Goal: Task Accomplishment & Management: Complete application form

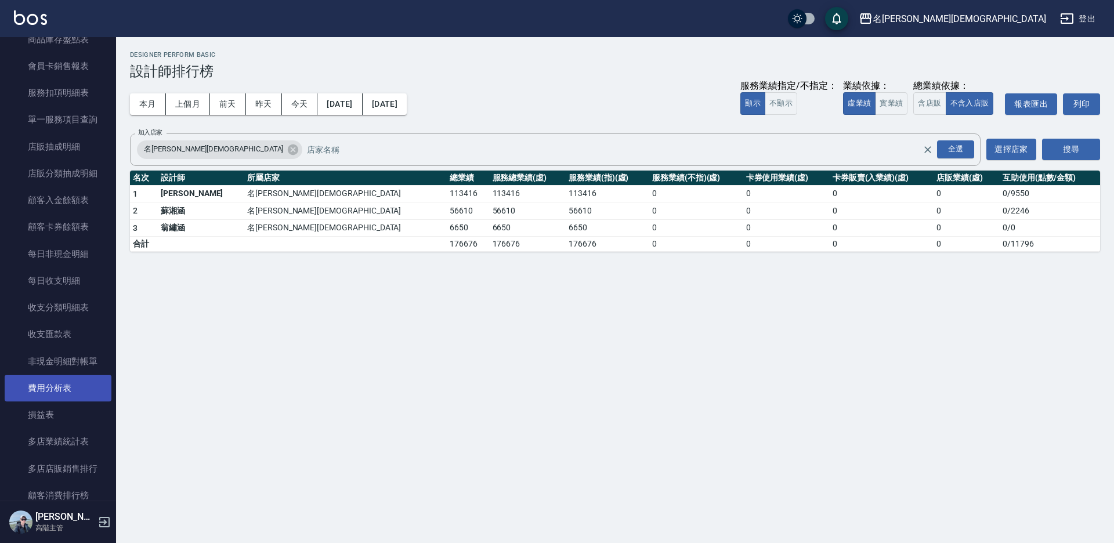
scroll to position [1115, 0]
click at [1042, 139] on button "搜尋" at bounding box center [1071, 149] width 58 height 21
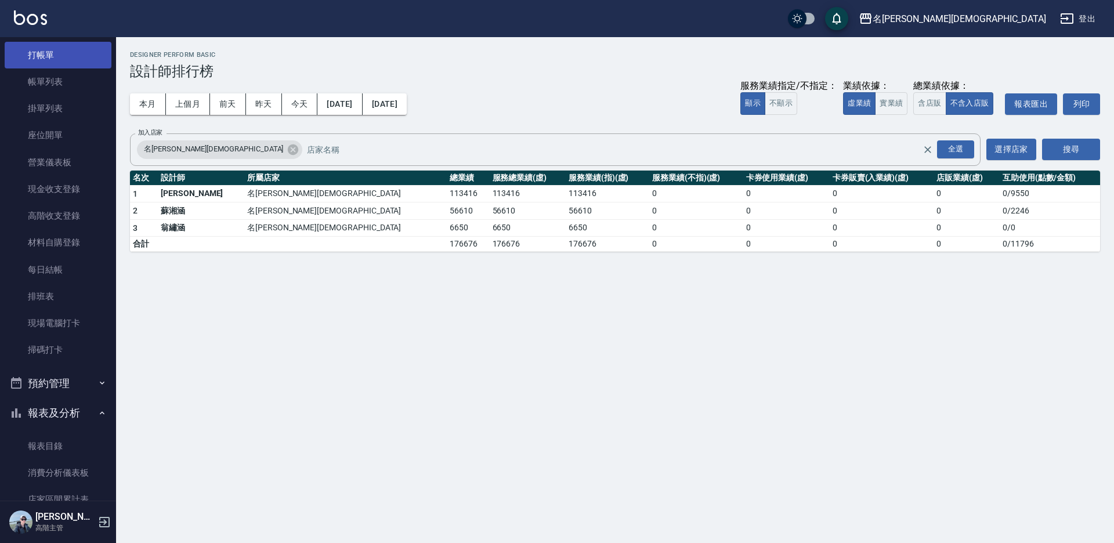
scroll to position [0, 0]
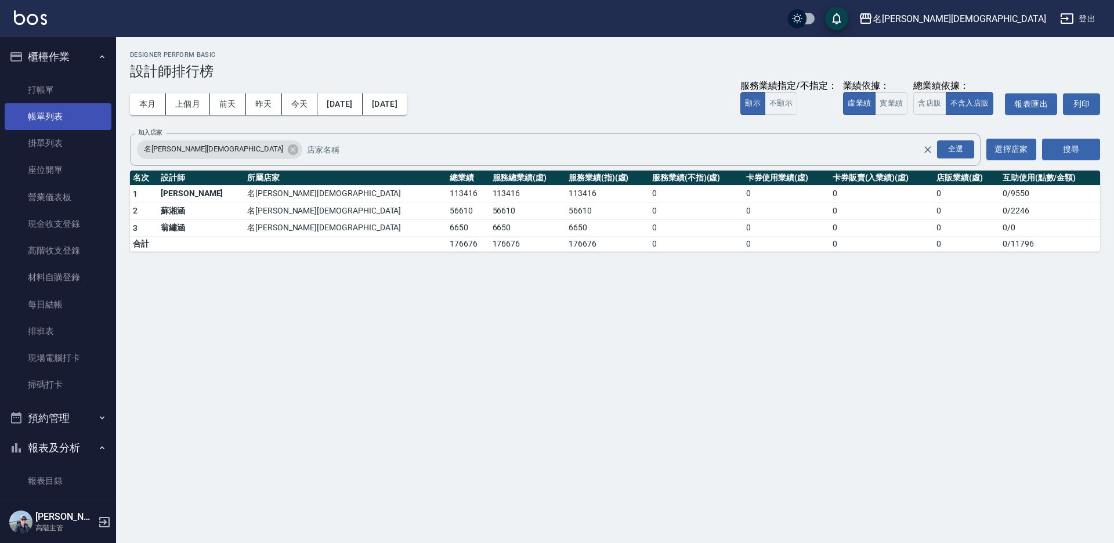
click at [48, 118] on link "帳單列表" at bounding box center [58, 116] width 107 height 27
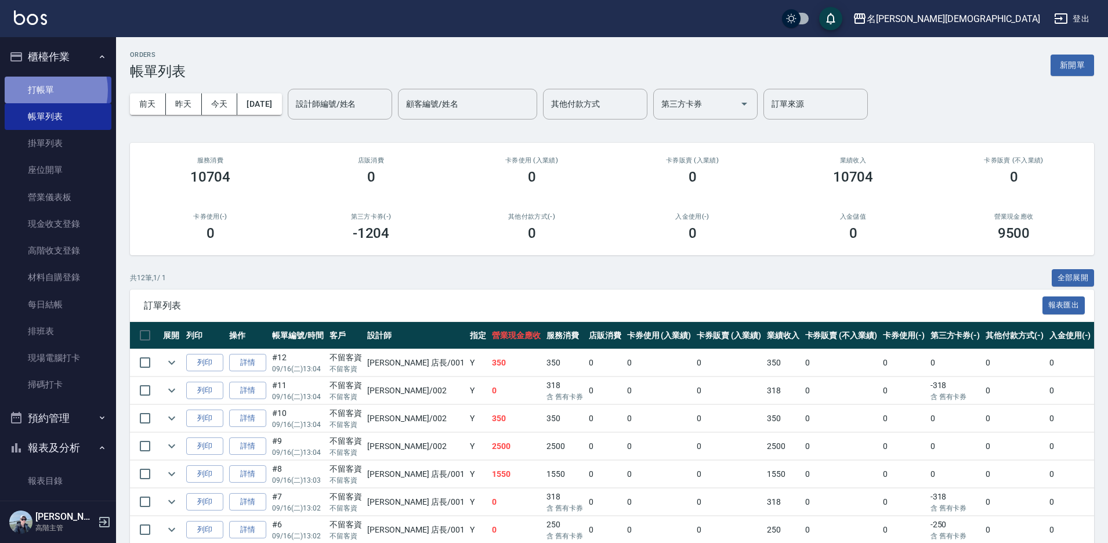
click at [39, 90] on link "打帳單" at bounding box center [58, 90] width 107 height 27
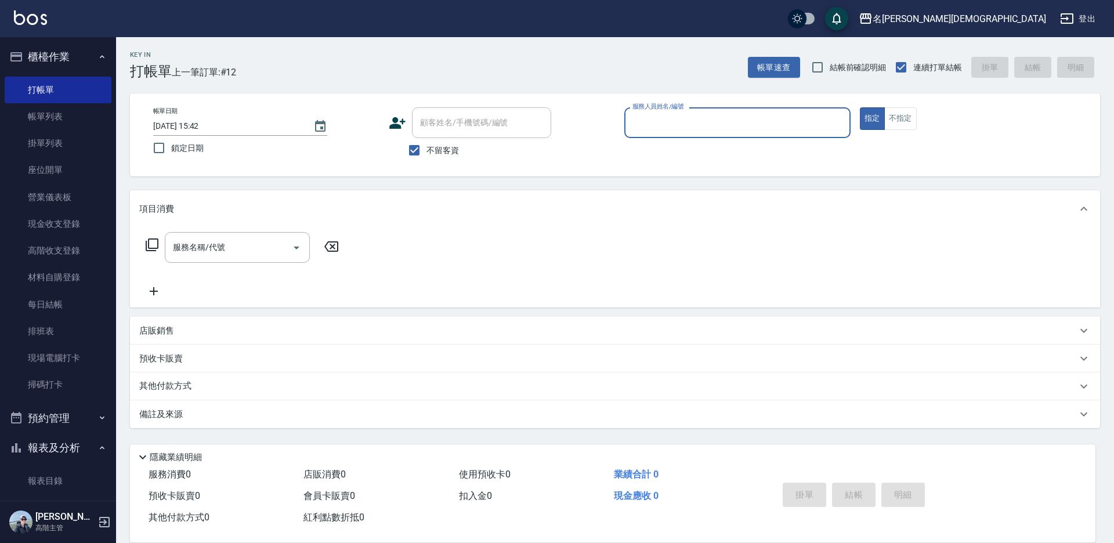
click at [662, 125] on input "服務人員姓名/編號" at bounding box center [738, 123] width 216 height 20
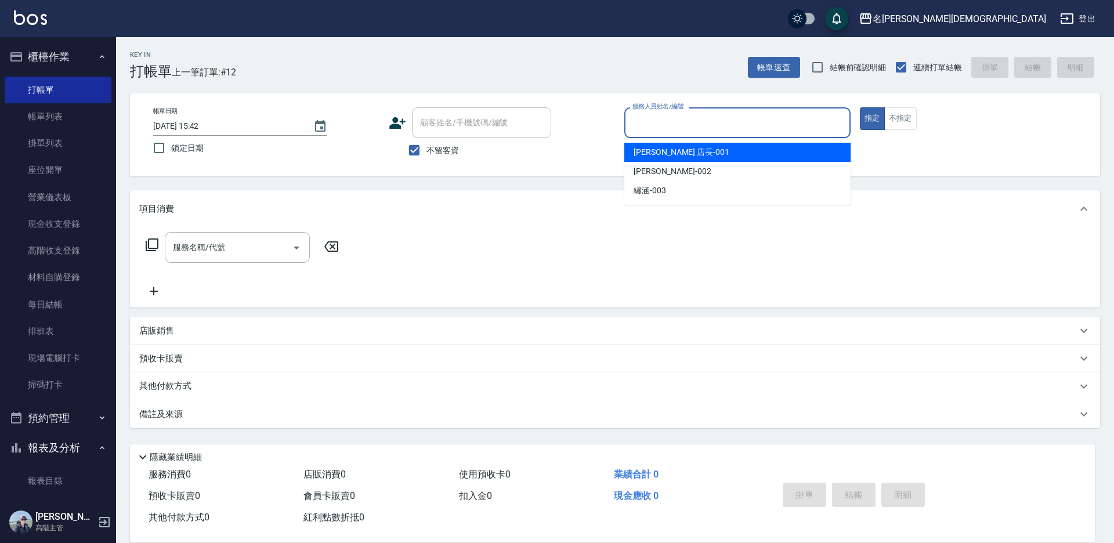
click at [666, 154] on span "[PERSON_NAME] 店長 -001" at bounding box center [682, 152] width 96 height 12
type input "[PERSON_NAME] 店長-001"
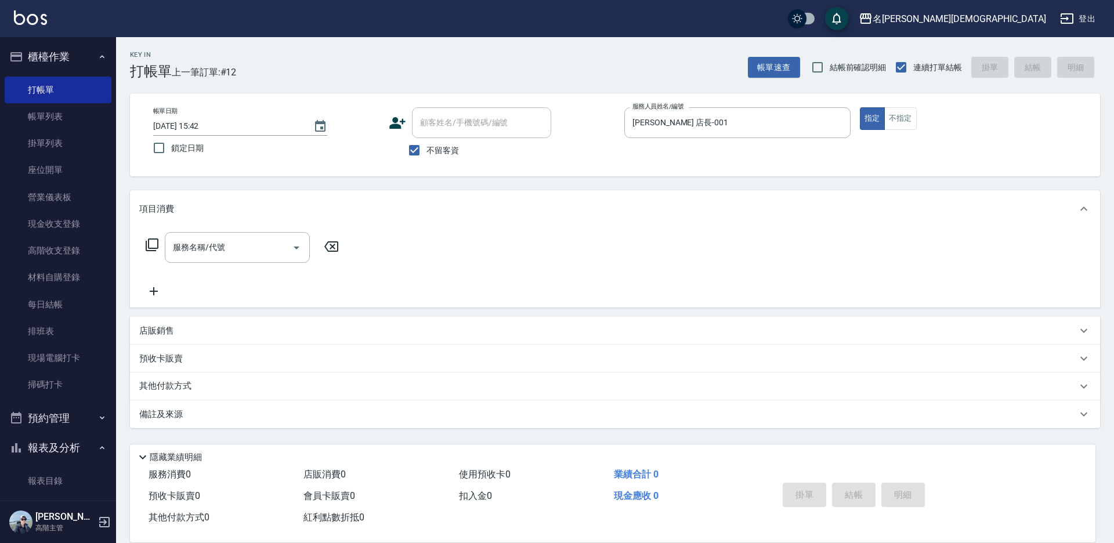
click at [150, 243] on icon at bounding box center [152, 245] width 14 height 14
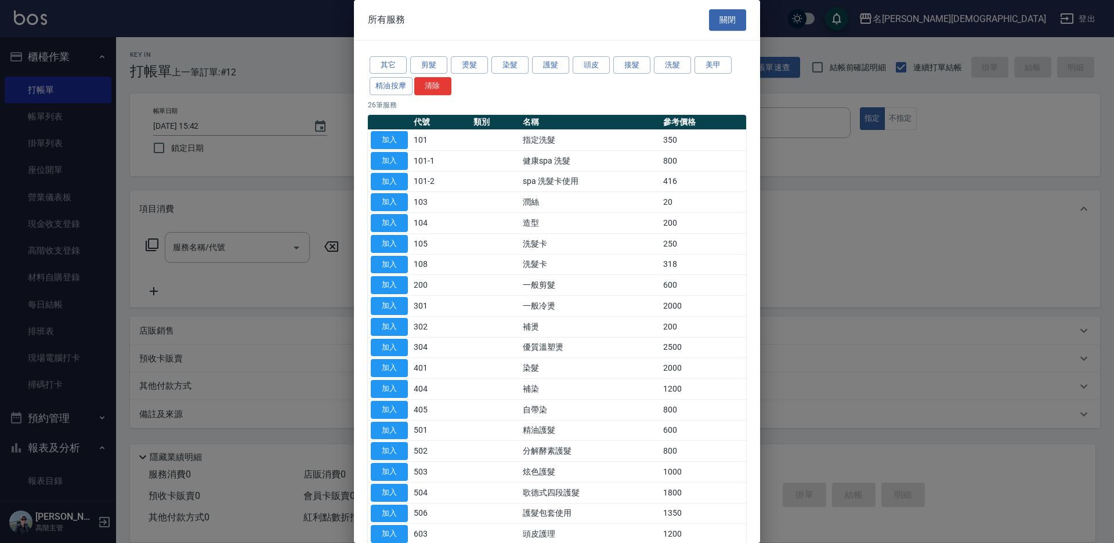
click at [393, 140] on button "加入" at bounding box center [389, 140] width 37 height 18
type input "指定洗髮(101)"
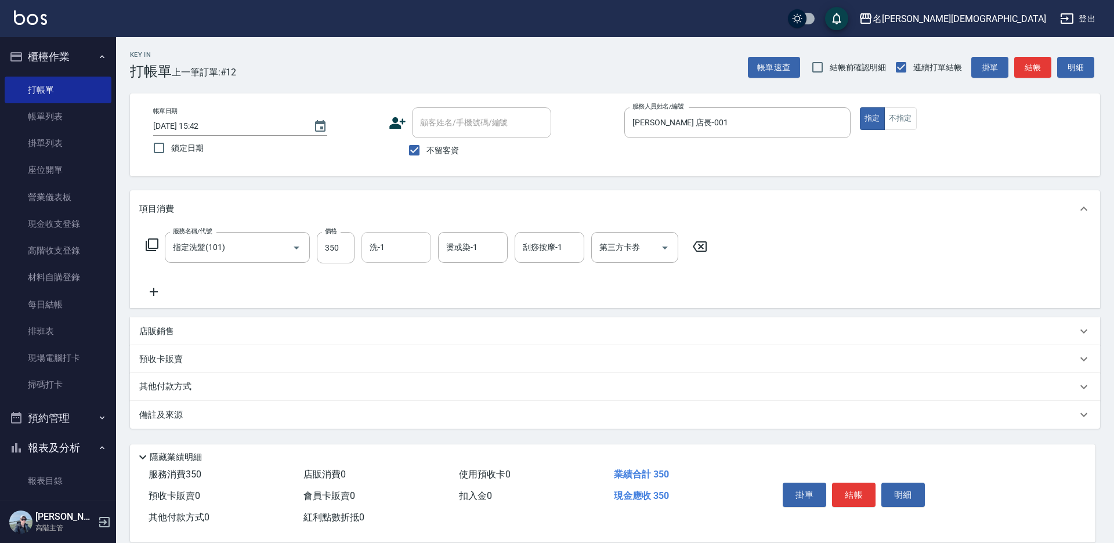
click at [392, 243] on input "洗-1" at bounding box center [396, 247] width 59 height 20
click at [400, 321] on span "繡涵 -003" at bounding box center [387, 327] width 32 height 12
type input "繡涵-003"
click at [859, 490] on button "結帳" at bounding box center [854, 495] width 44 height 24
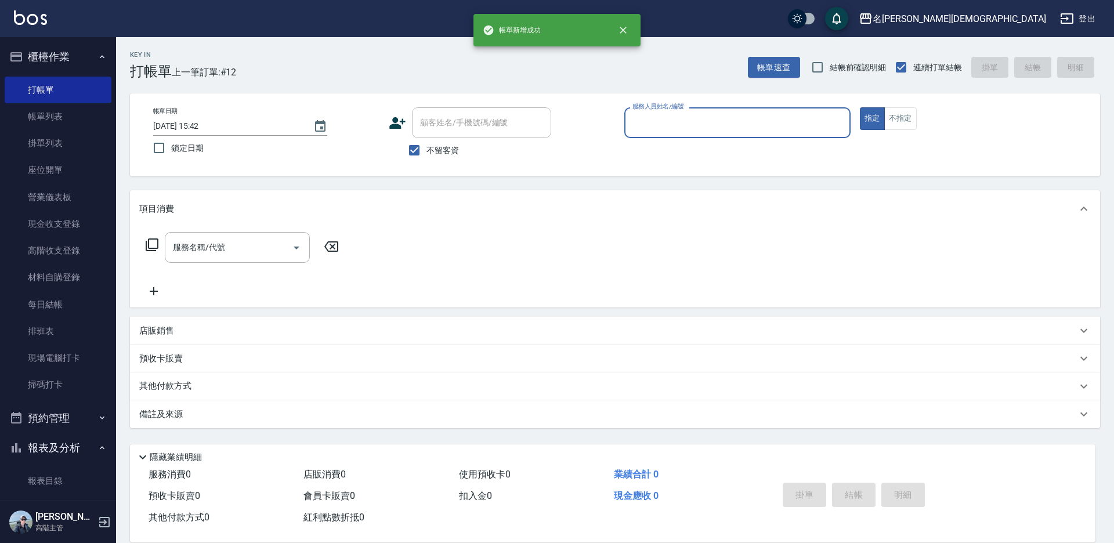
click at [645, 122] on input "服務人員姓名/編號" at bounding box center [738, 123] width 216 height 20
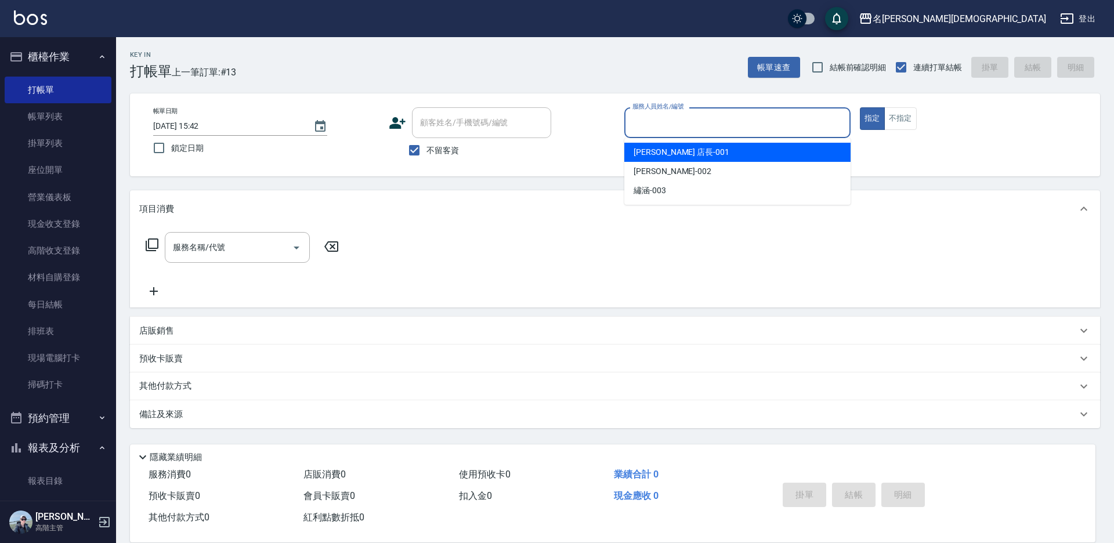
click at [651, 158] on div "[PERSON_NAME] 店長 -001" at bounding box center [737, 152] width 226 height 19
type input "[PERSON_NAME] 店長-001"
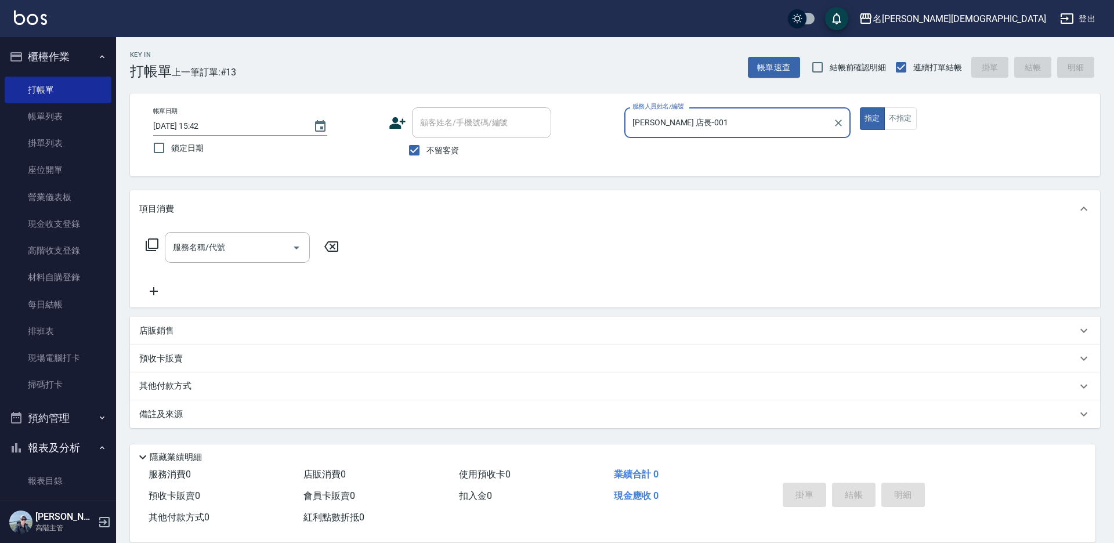
click at [156, 245] on icon at bounding box center [152, 245] width 14 height 14
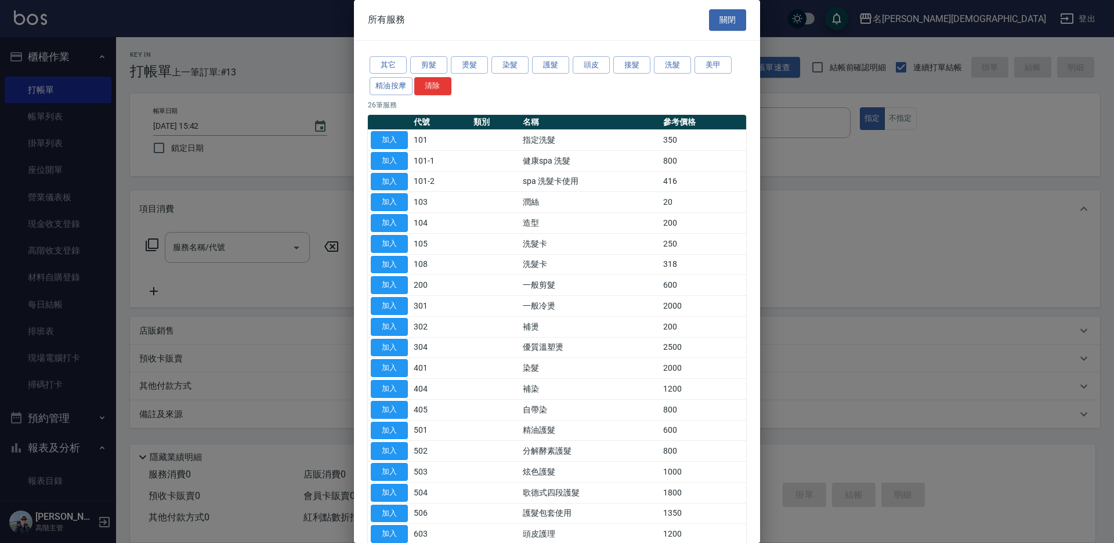
click at [378, 287] on button "加入" at bounding box center [389, 285] width 37 height 18
type input "一般剪髮(200)"
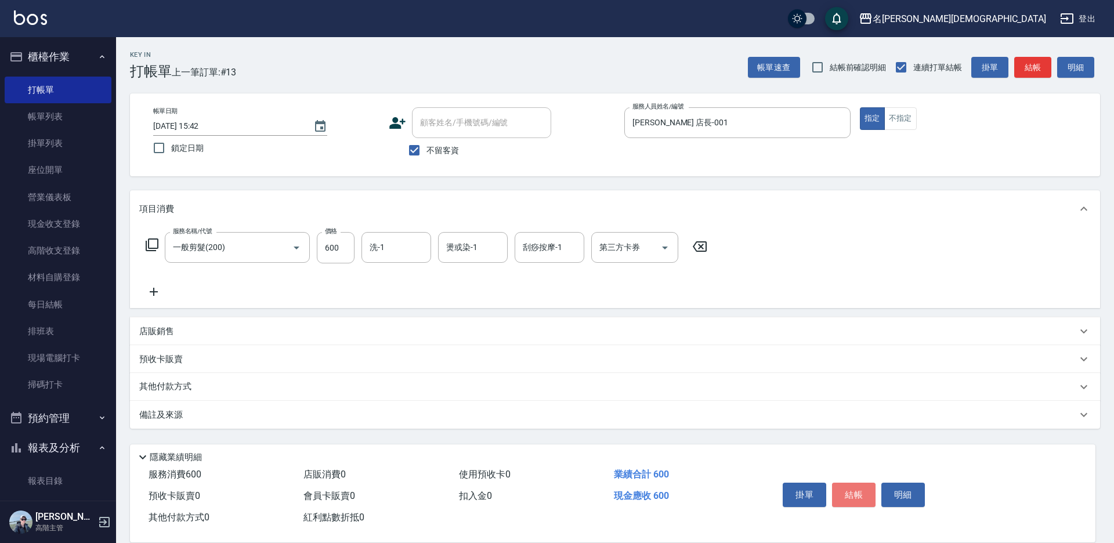
drag, startPoint x: 863, startPoint y: 494, endPoint x: 856, endPoint y: 501, distance: 10.3
click at [864, 494] on button "結帳" at bounding box center [854, 495] width 44 height 24
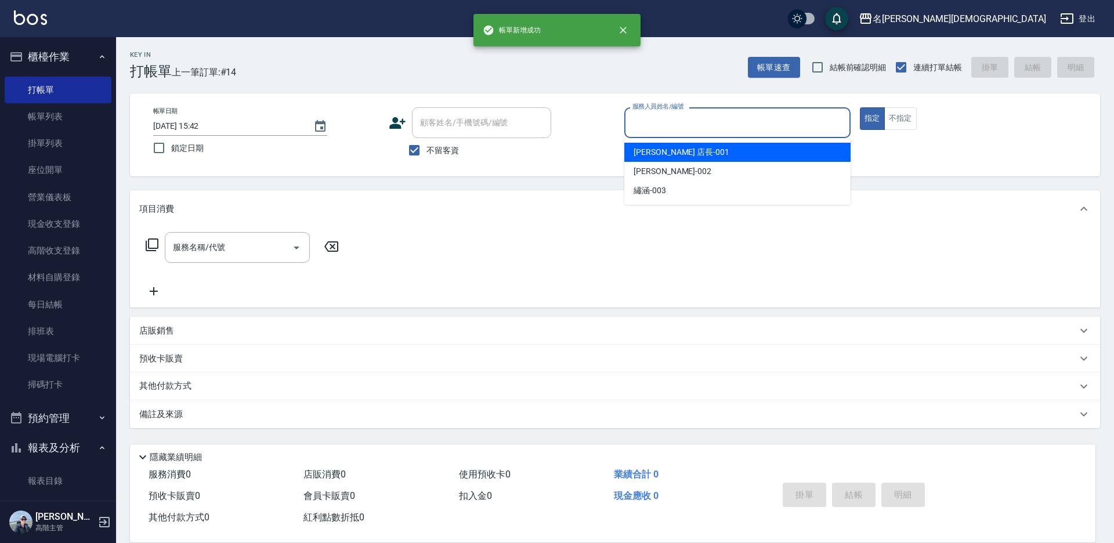
click at [685, 121] on input "服務人員姓名/編號" at bounding box center [738, 123] width 216 height 20
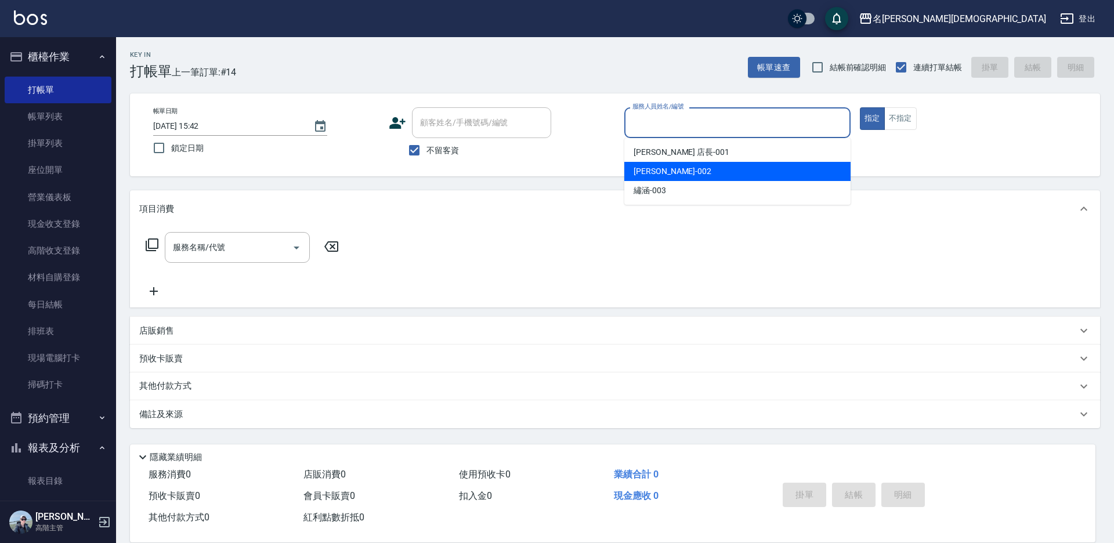
click at [645, 173] on span "香香 -002" at bounding box center [673, 171] width 78 height 12
type input "香香-002"
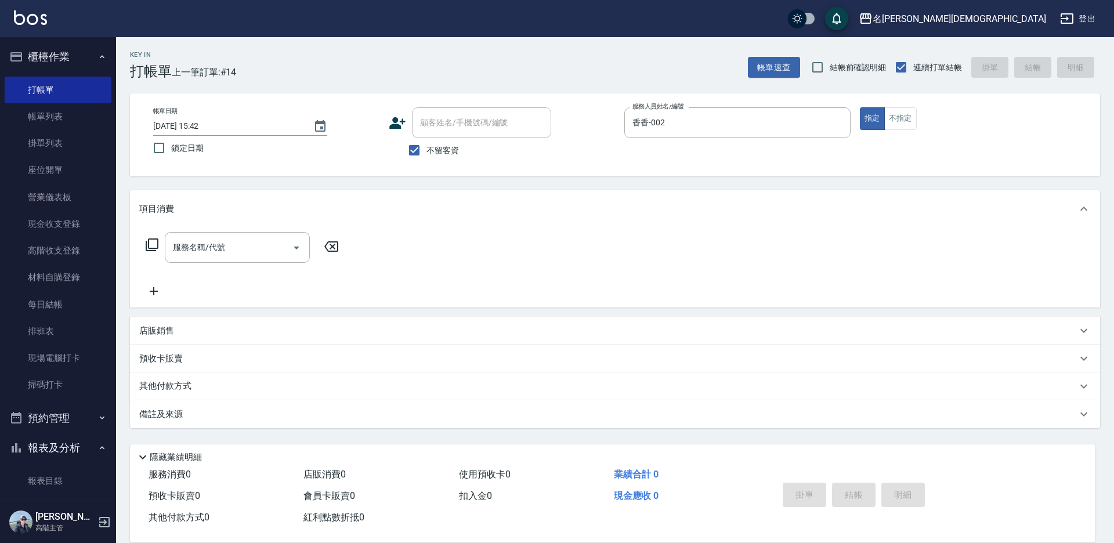
click at [147, 240] on icon at bounding box center [152, 245] width 14 height 14
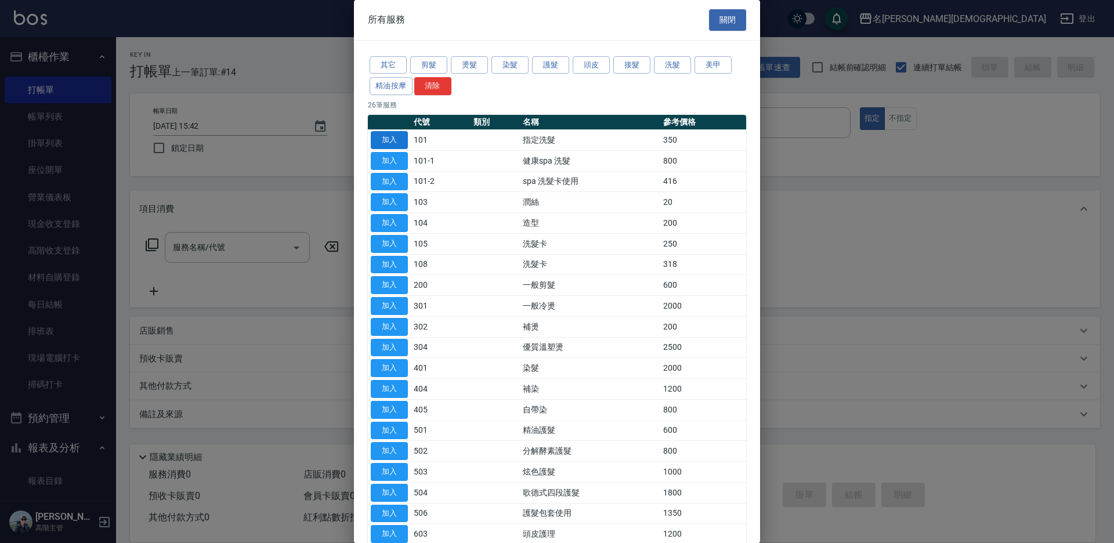
click at [399, 140] on button "加入" at bounding box center [389, 140] width 37 height 18
type input "指定洗髮(101)"
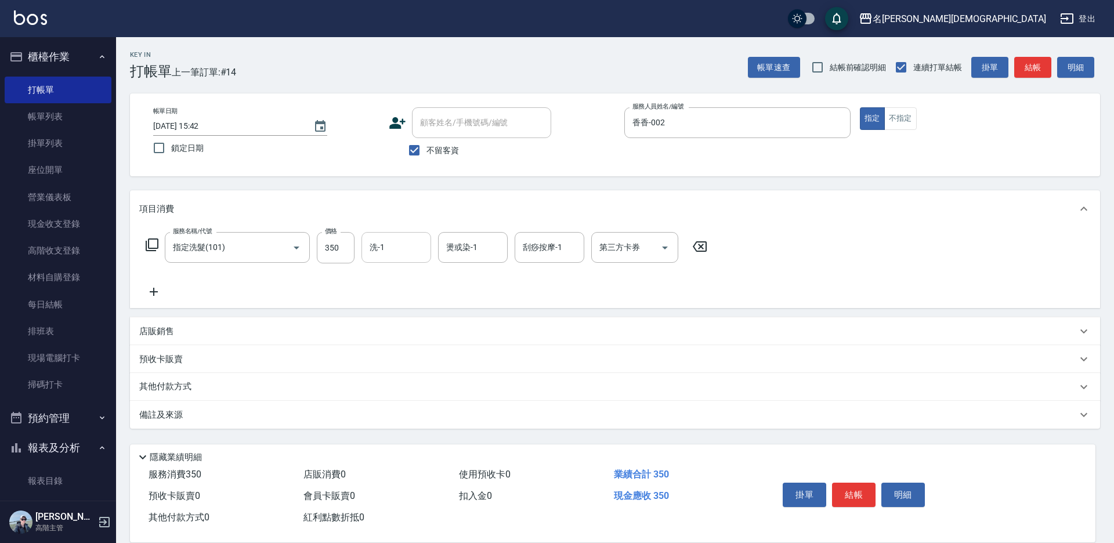
click at [399, 252] on input "洗-1" at bounding box center [396, 247] width 59 height 20
click at [400, 321] on span "繡涵 -003" at bounding box center [387, 327] width 32 height 12
type input "繡涵-003"
click at [848, 484] on button "結帳" at bounding box center [854, 495] width 44 height 24
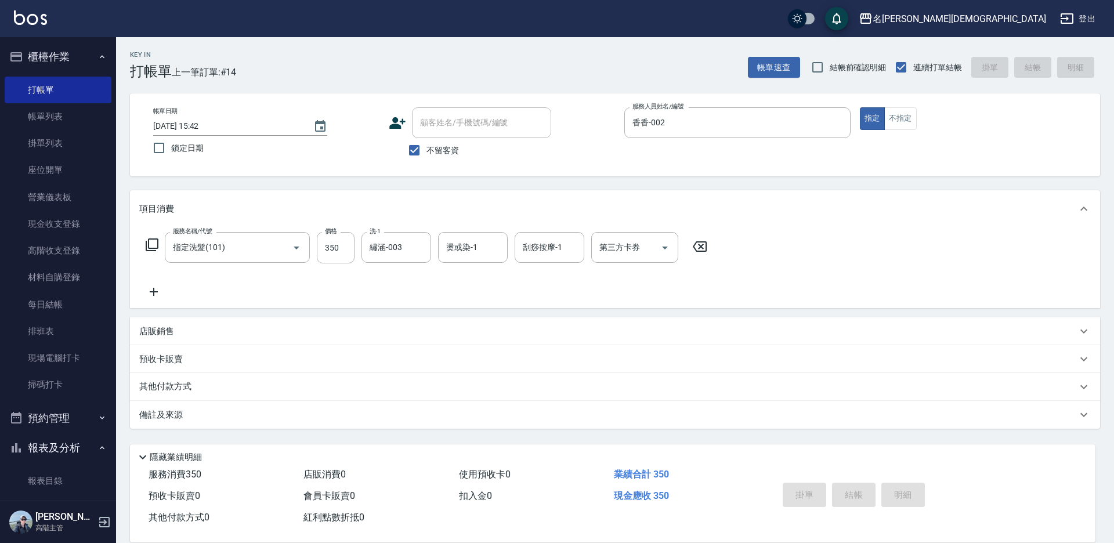
type input "[DATE] 15:43"
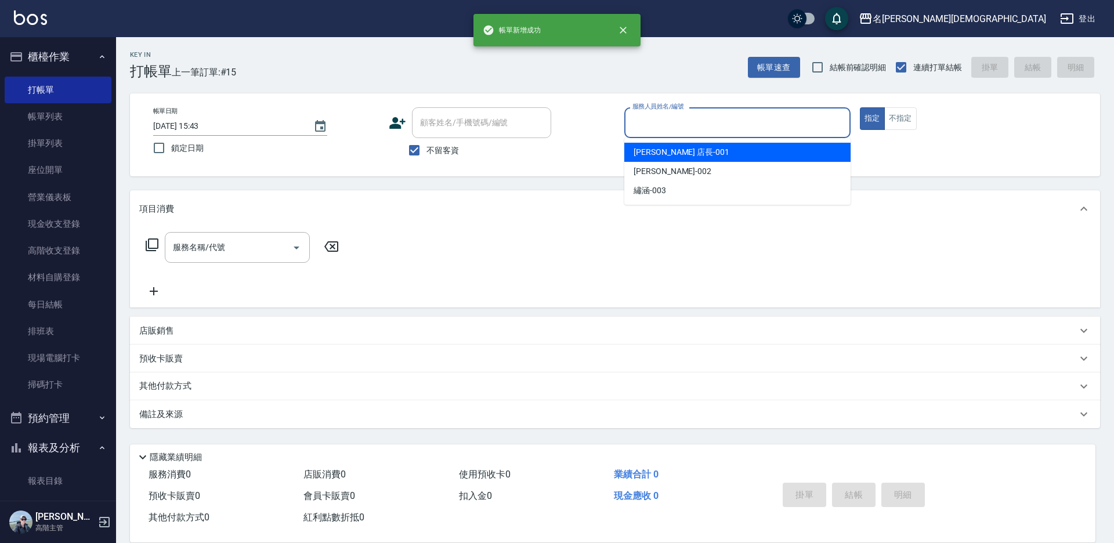
click at [644, 121] on input "服務人員姓名/編號" at bounding box center [738, 123] width 216 height 20
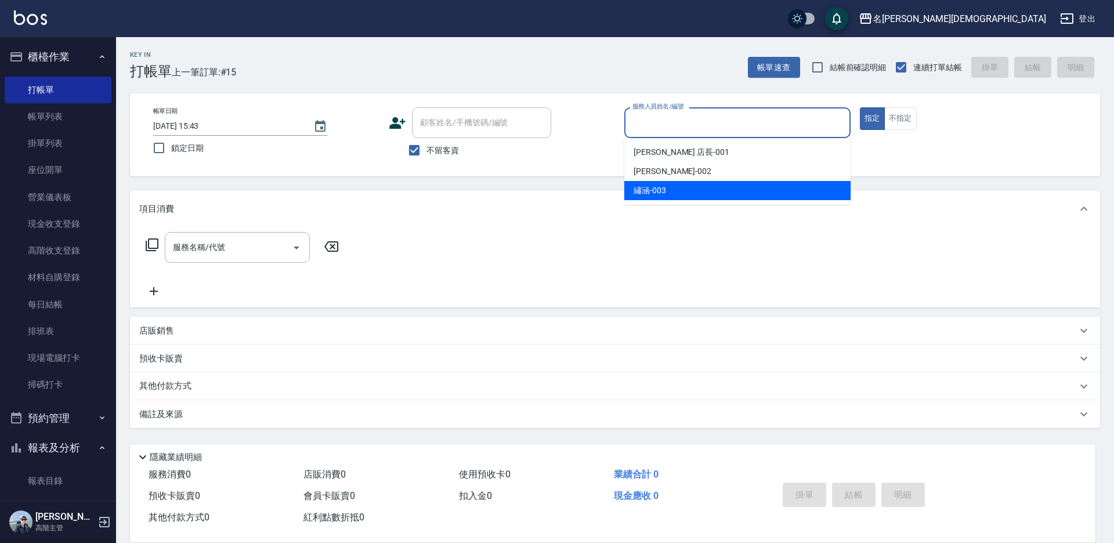
click at [649, 187] on span "繡涵 -003" at bounding box center [650, 191] width 32 height 12
type input "繡涵-003"
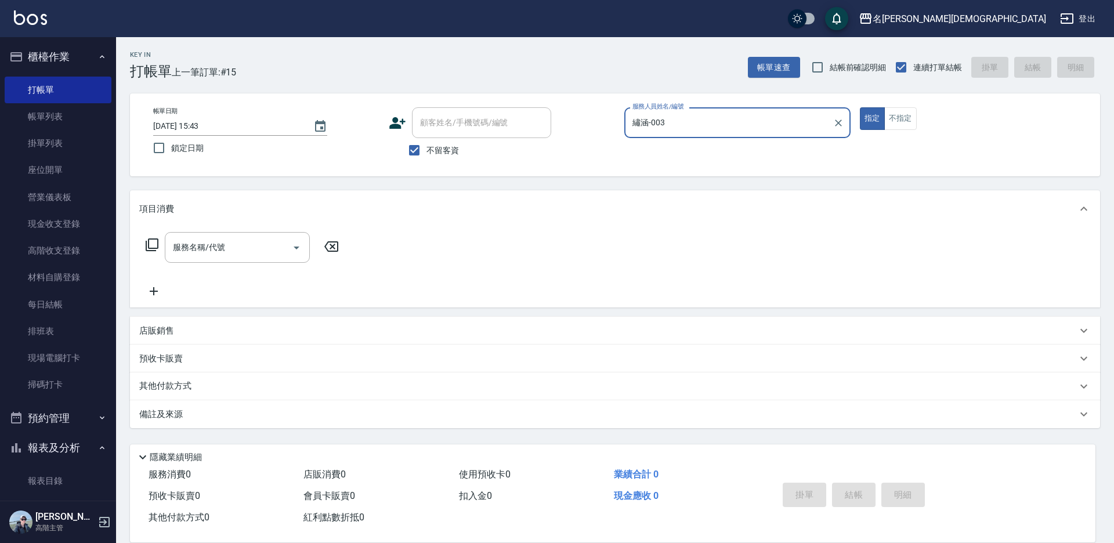
click at [153, 242] on icon at bounding box center [152, 245] width 14 height 14
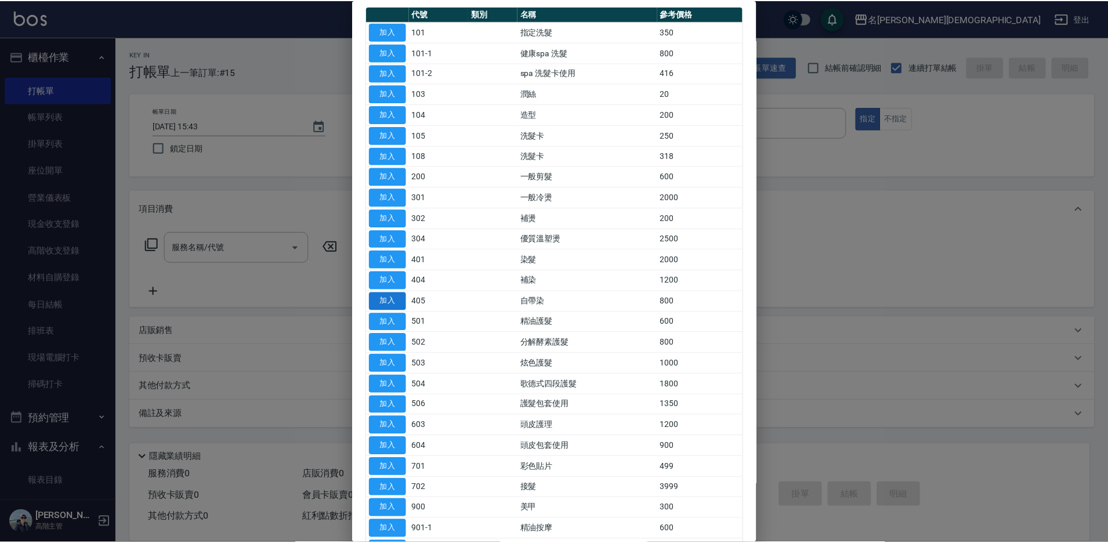
scroll to position [190, 0]
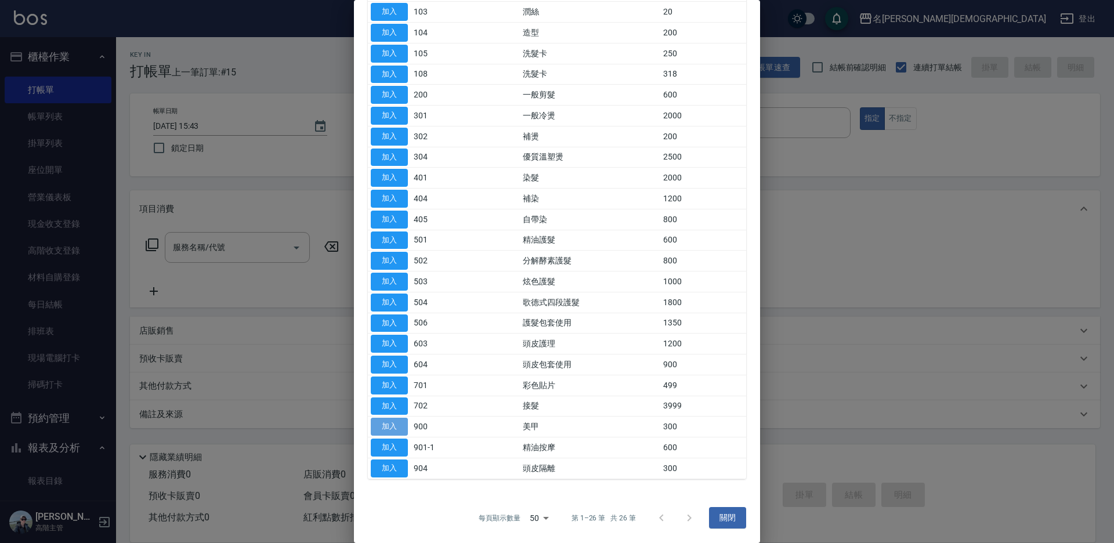
click at [404, 424] on button "加入" at bounding box center [389, 427] width 37 height 18
type input "美甲(900)"
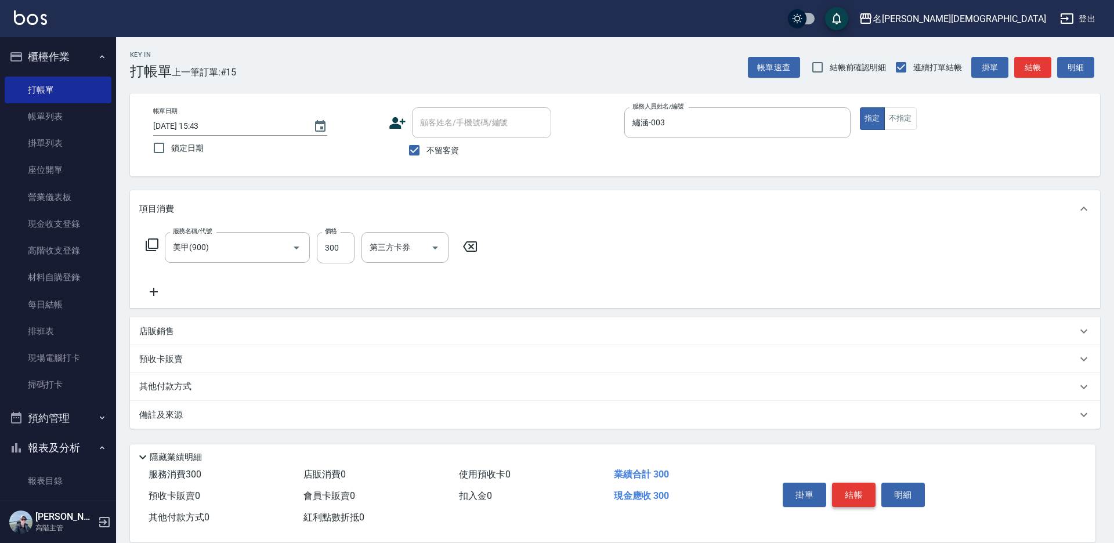
click at [864, 493] on button "結帳" at bounding box center [854, 495] width 44 height 24
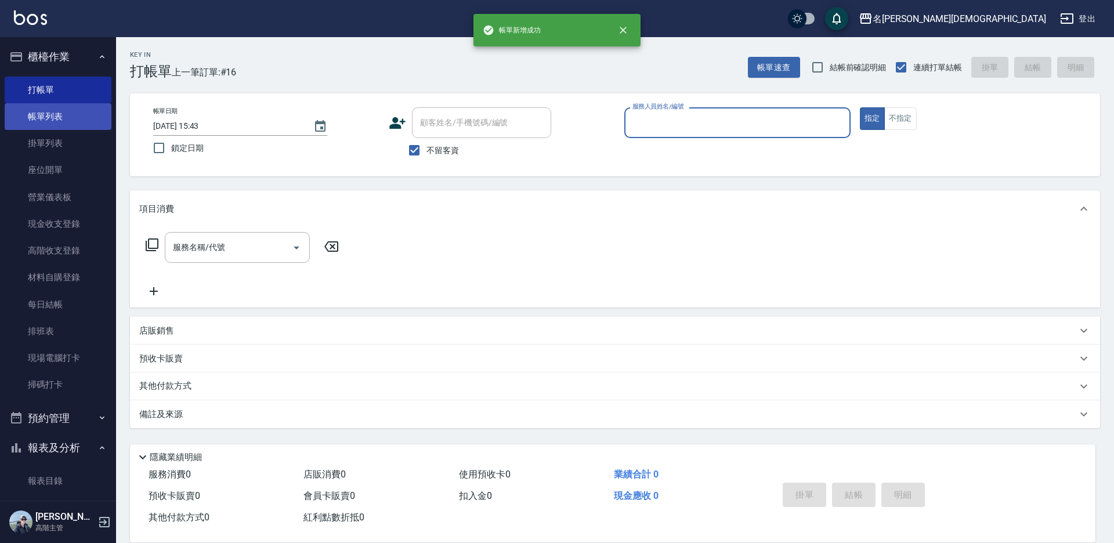
click at [76, 118] on link "帳單列表" at bounding box center [58, 116] width 107 height 27
